Goal: Obtain resource: Download file/media

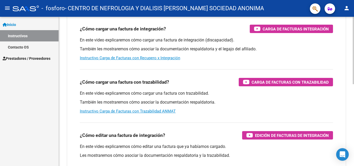
scroll to position [131, 0]
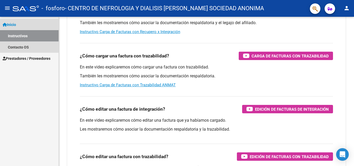
click at [19, 37] on link "Instructivos" at bounding box center [29, 35] width 59 height 11
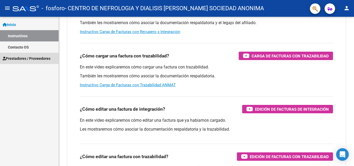
click at [21, 58] on span "Prestadores / Proveedores" at bounding box center [27, 59] width 48 height 6
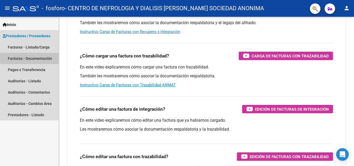
click at [34, 58] on link "Facturas - Documentación" at bounding box center [29, 58] width 59 height 11
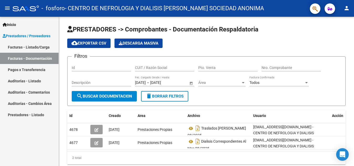
click at [27, 46] on link "Facturas - Listado/Carga" at bounding box center [29, 47] width 59 height 11
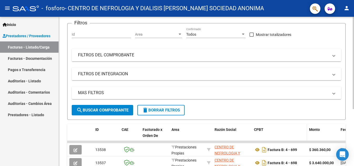
scroll to position [79, 0]
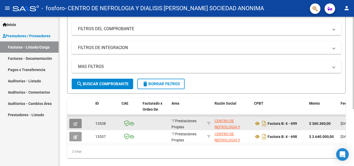
click at [78, 122] on button "button" at bounding box center [75, 123] width 12 height 9
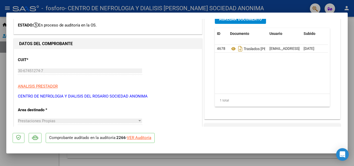
scroll to position [0, 0]
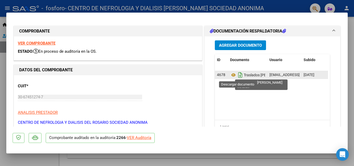
click at [239, 76] on icon "Descargar documento" at bounding box center [240, 75] width 7 height 8
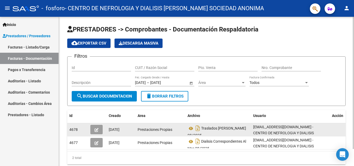
scroll to position [3, 0]
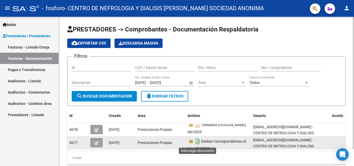
click at [198, 142] on icon "Descargar documento" at bounding box center [197, 141] width 7 height 8
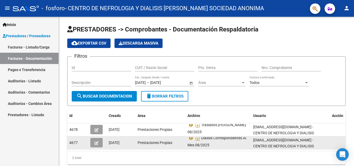
scroll to position [0, 0]
